Goal: Task Accomplishment & Management: Manage account settings

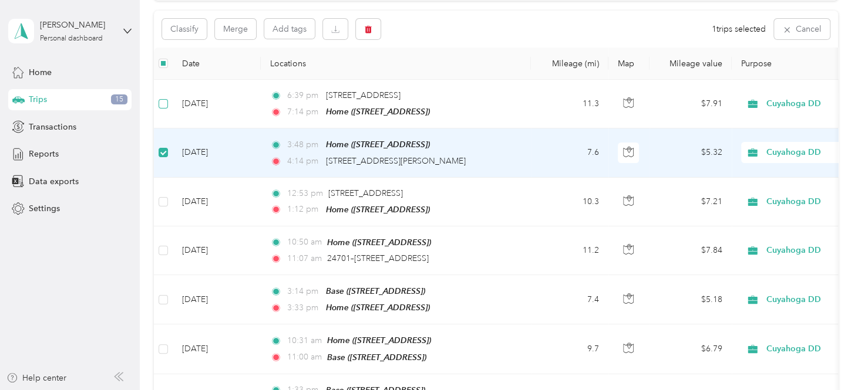
scroll to position [116, 0]
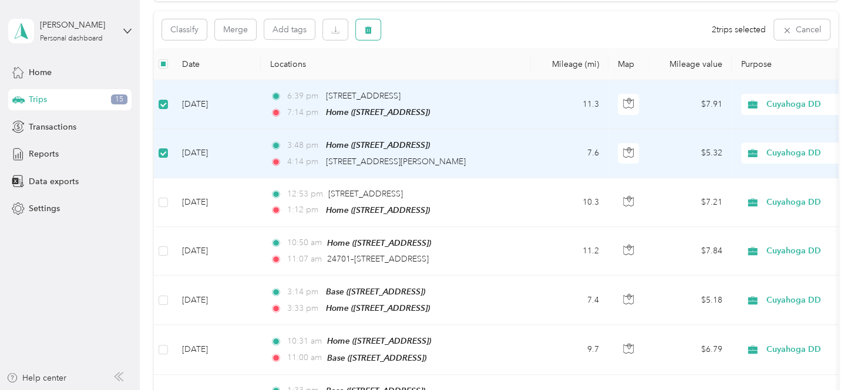
click at [362, 26] on button "button" at bounding box center [368, 29] width 25 height 21
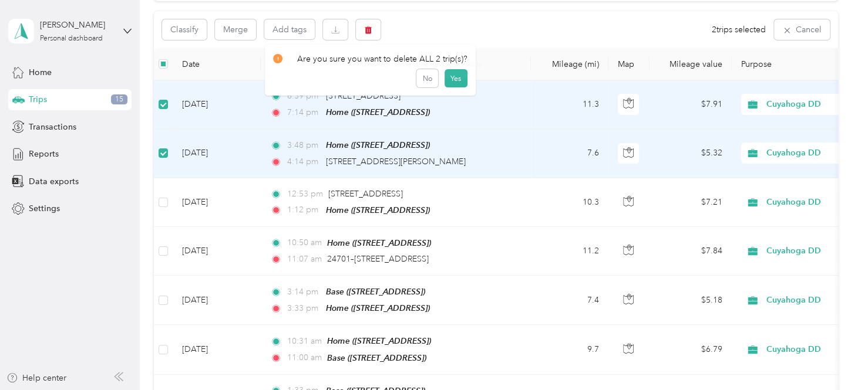
click at [455, 87] on div "Are you sure you want to delete ALL 2 trip(s)? No Yes" at bounding box center [370, 71] width 211 height 52
click at [369, 21] on button "button" at bounding box center [368, 29] width 25 height 21
click at [446, 72] on button "Yes" at bounding box center [455, 78] width 23 height 19
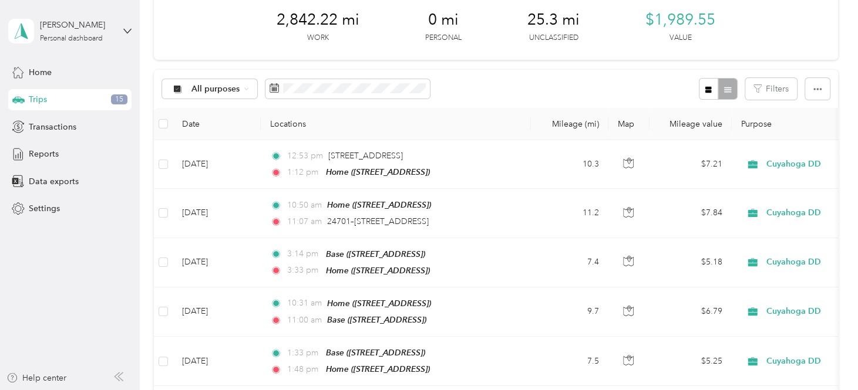
scroll to position [0, 0]
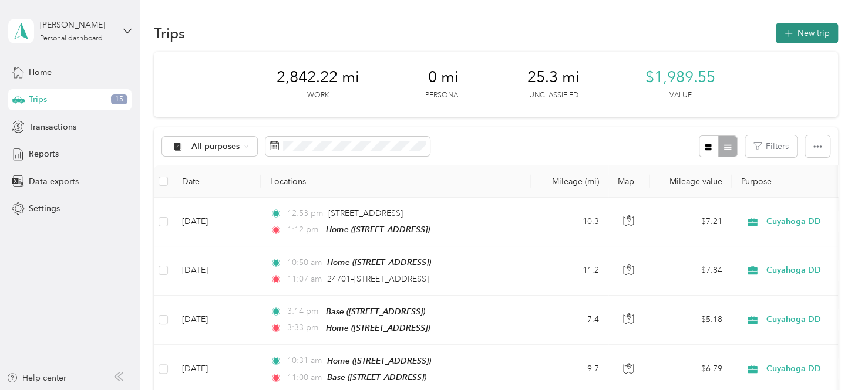
click at [800, 26] on button "New trip" at bounding box center [807, 33] width 62 height 21
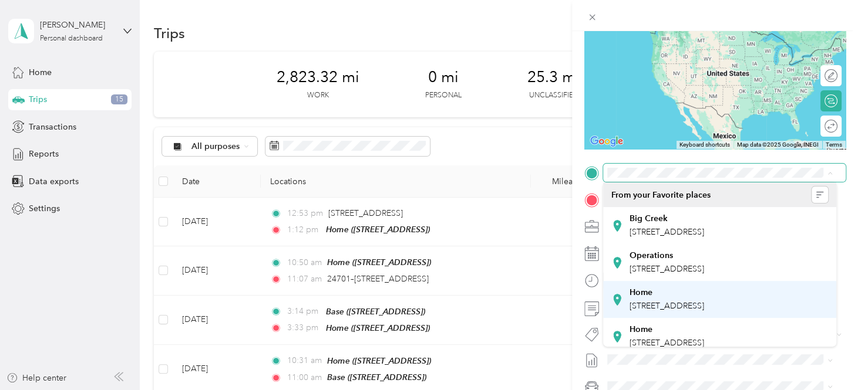
scroll to position [59, 0]
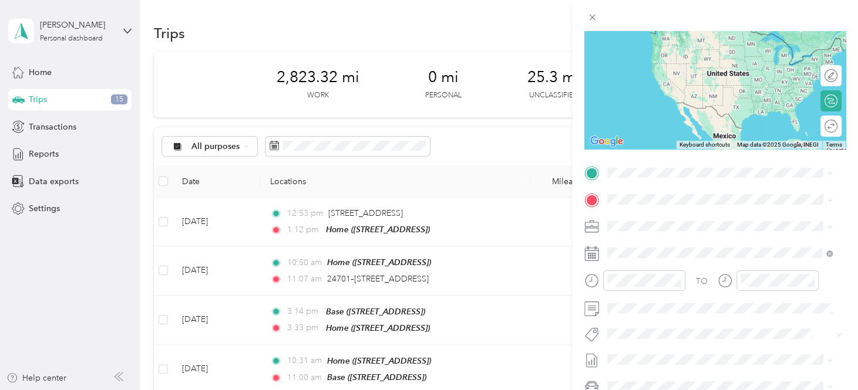
click at [644, 289] on span "4631 E 88th St, 44125, Garfield Heights, OH, United States" at bounding box center [666, 284] width 75 height 10
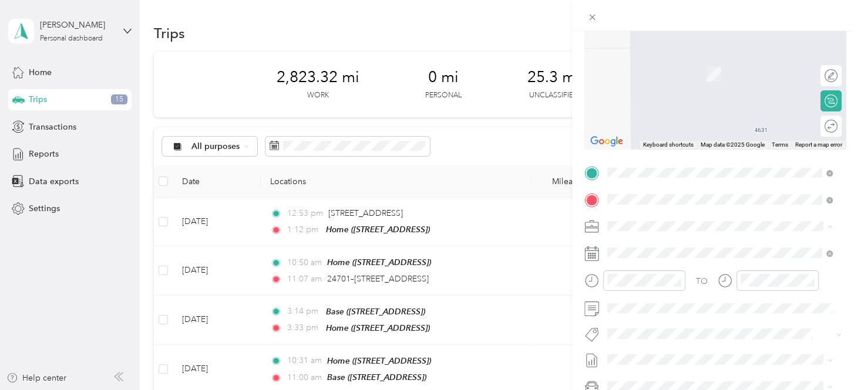
click at [661, 247] on span "6029 Brecksville Road Independence, Ohio 44131, United States" at bounding box center [687, 241] width 117 height 11
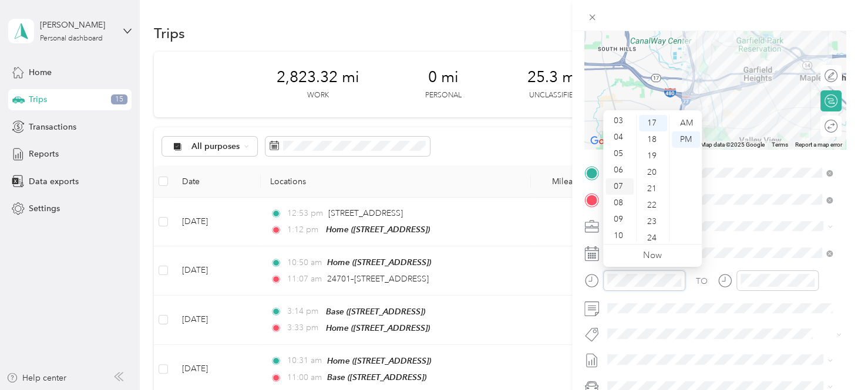
scroll to position [70, 0]
click at [625, 193] on div "09" at bounding box center [619, 201] width 28 height 16
click at [653, 134] on div "14" at bounding box center [653, 133] width 28 height 16
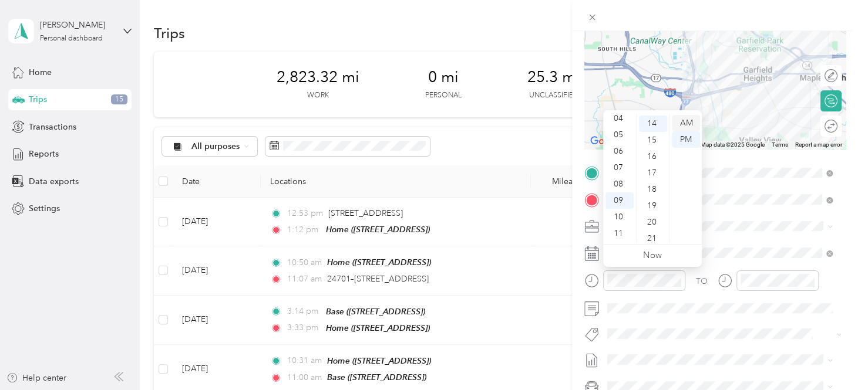
click at [683, 117] on div "AM" at bounding box center [686, 123] width 28 height 16
click at [738, 278] on div at bounding box center [777, 281] width 82 height 21
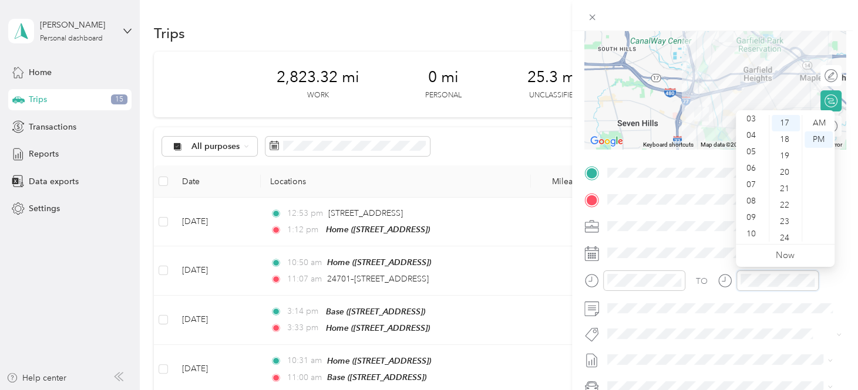
scroll to position [70, 0]
click at [759, 207] on div "09" at bounding box center [752, 201] width 28 height 16
click at [786, 151] on div "29" at bounding box center [785, 151] width 28 height 16
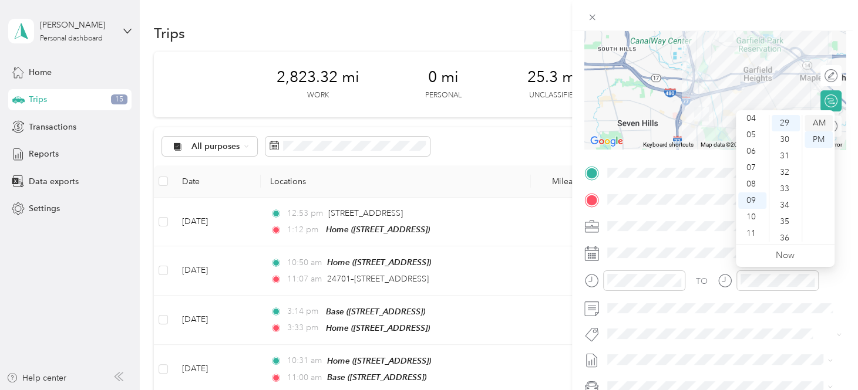
click at [824, 127] on div "AM" at bounding box center [818, 123] width 28 height 16
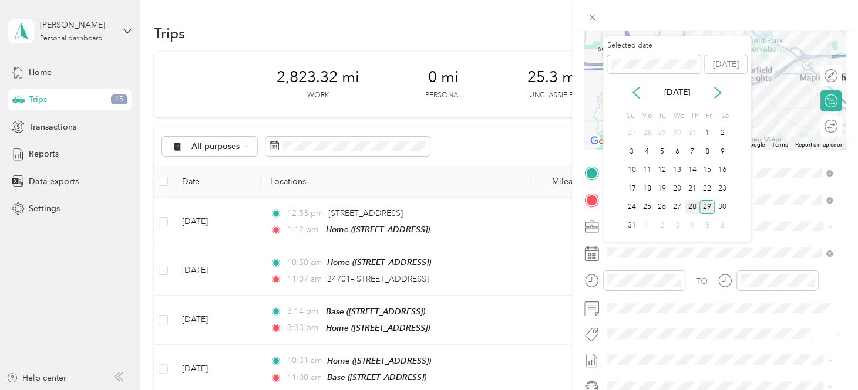
click at [691, 211] on div "28" at bounding box center [692, 207] width 15 height 15
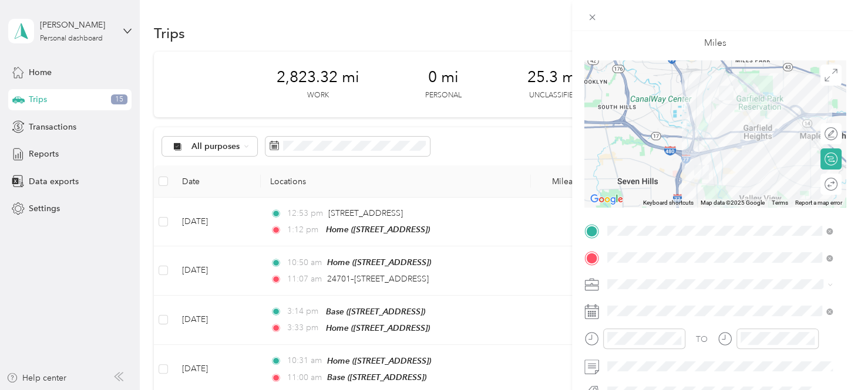
scroll to position [0, 0]
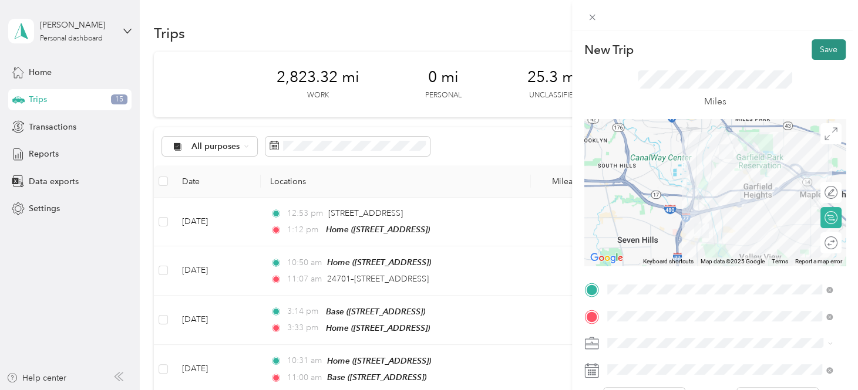
click at [814, 50] on button "Save" at bounding box center [828, 49] width 34 height 21
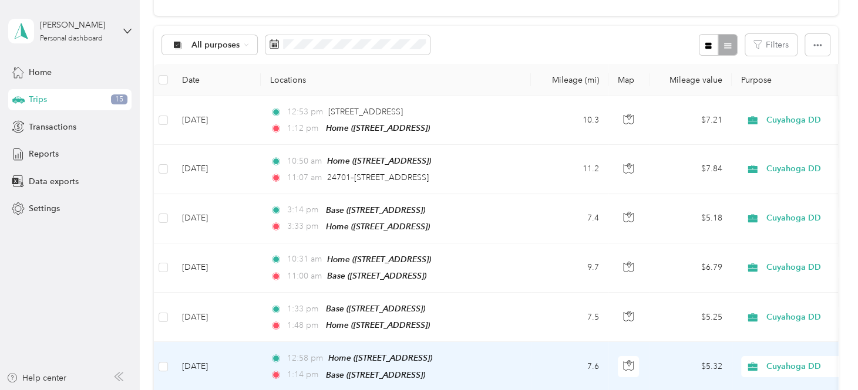
scroll to position [59, 0]
